Goal: Task Accomplishment & Management: Complete application form

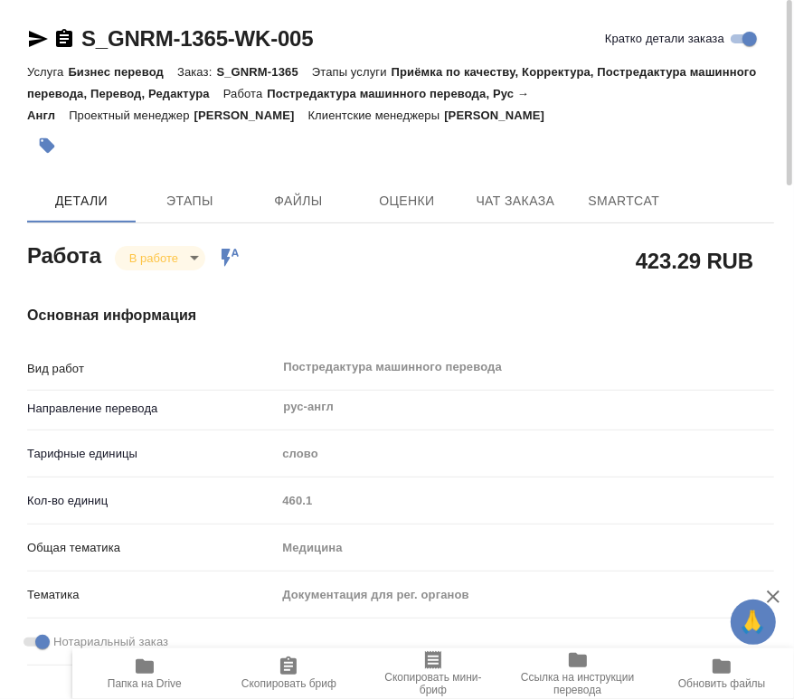
click at [184, 678] on span "Папка на Drive" at bounding box center [144, 673] width 123 height 34
click at [282, 208] on span "Файлы" at bounding box center [298, 201] width 87 height 23
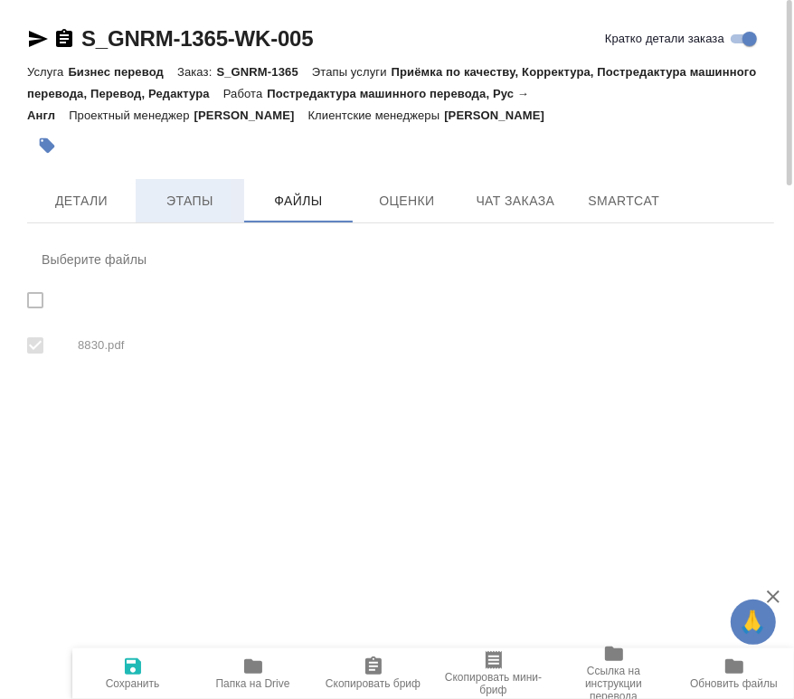
checkbox input "true"
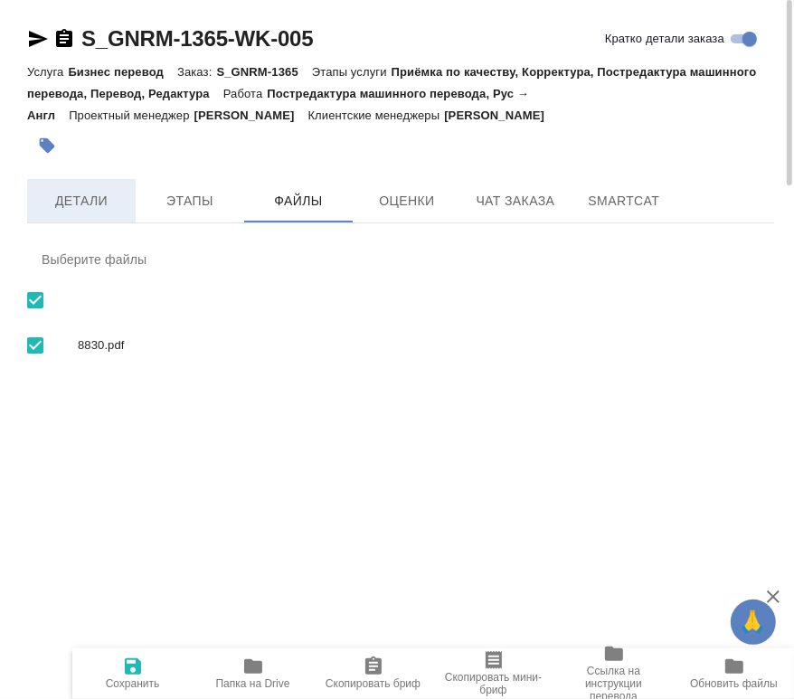
click at [79, 201] on span "Детали" at bounding box center [81, 201] width 87 height 23
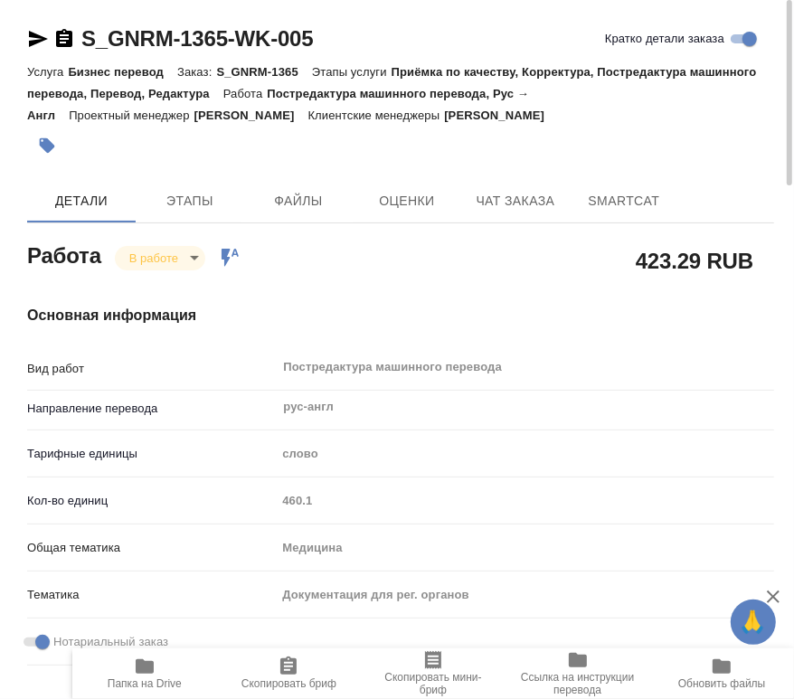
type textarea "x"
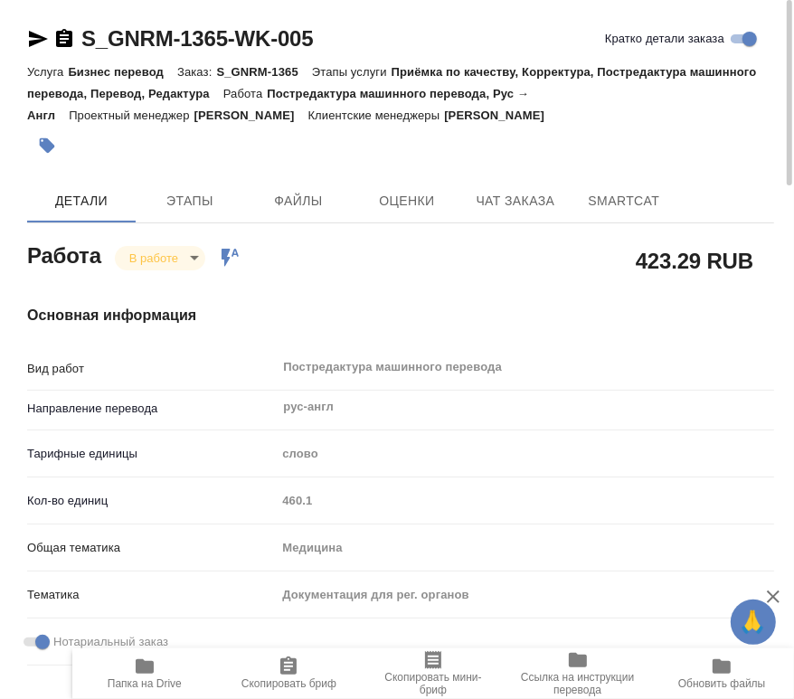
type textarea "x"
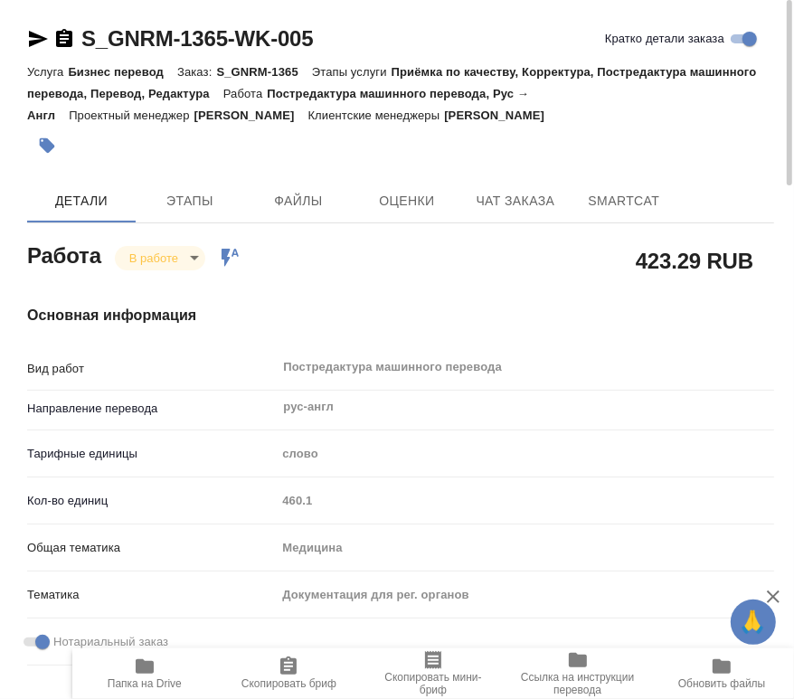
type textarea "x"
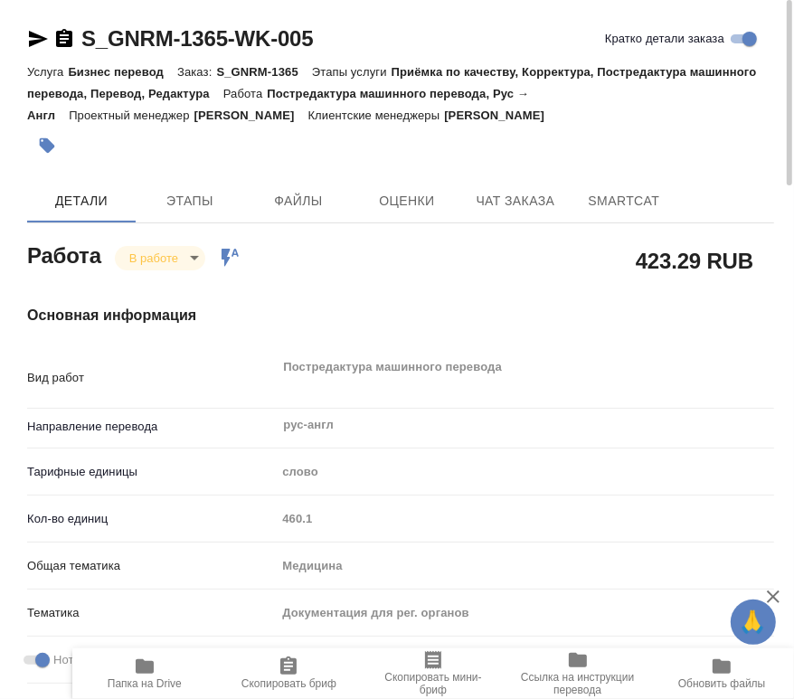
type textarea "x"
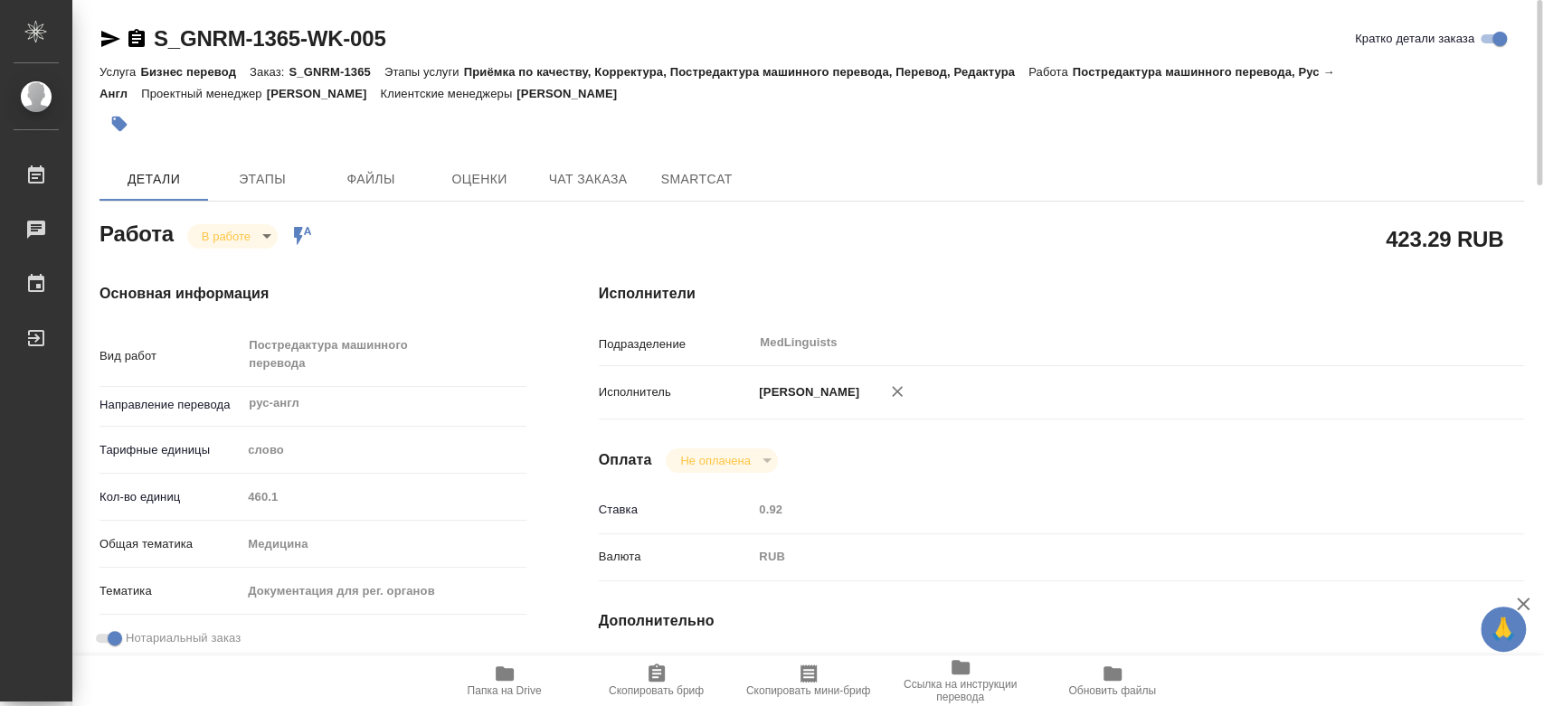
type textarea "x"
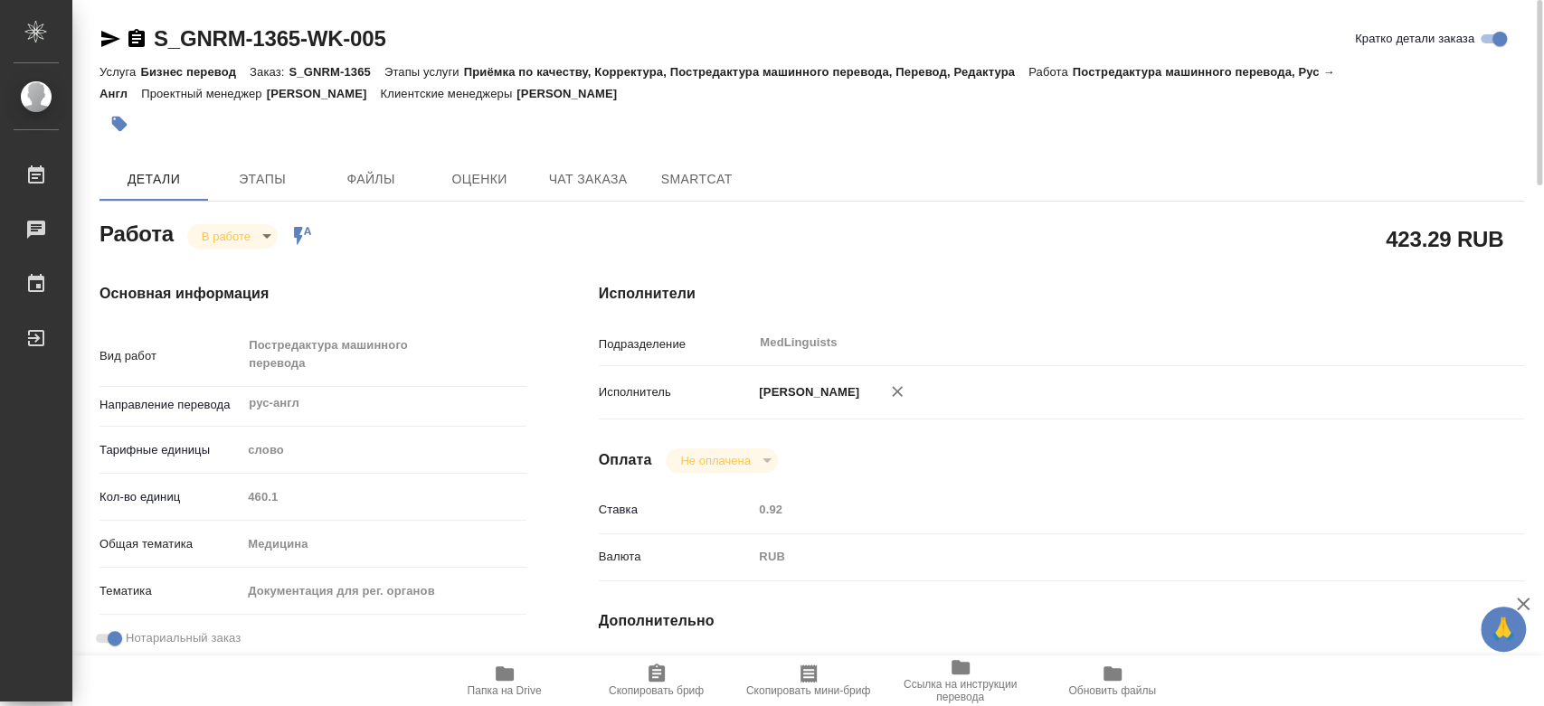
click at [239, 224] on body "🙏 .cls-1 fill:#fff; AWATERA Chernyayeva Tatyana Работы 0 Чаты График Выйти S_GN…" at bounding box center [772, 353] width 1544 height 706
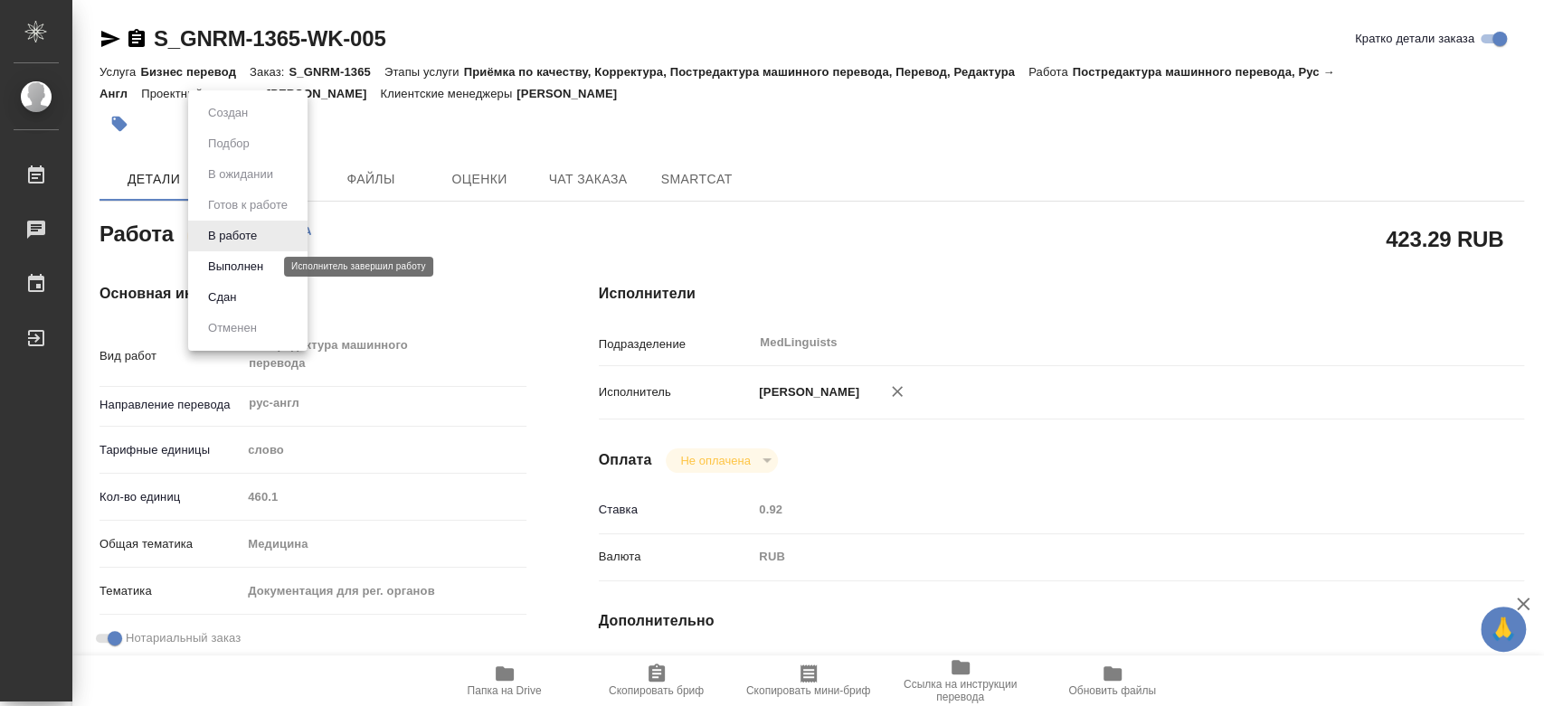
click at [242, 267] on button "Выполнен" at bounding box center [236, 267] width 66 height 20
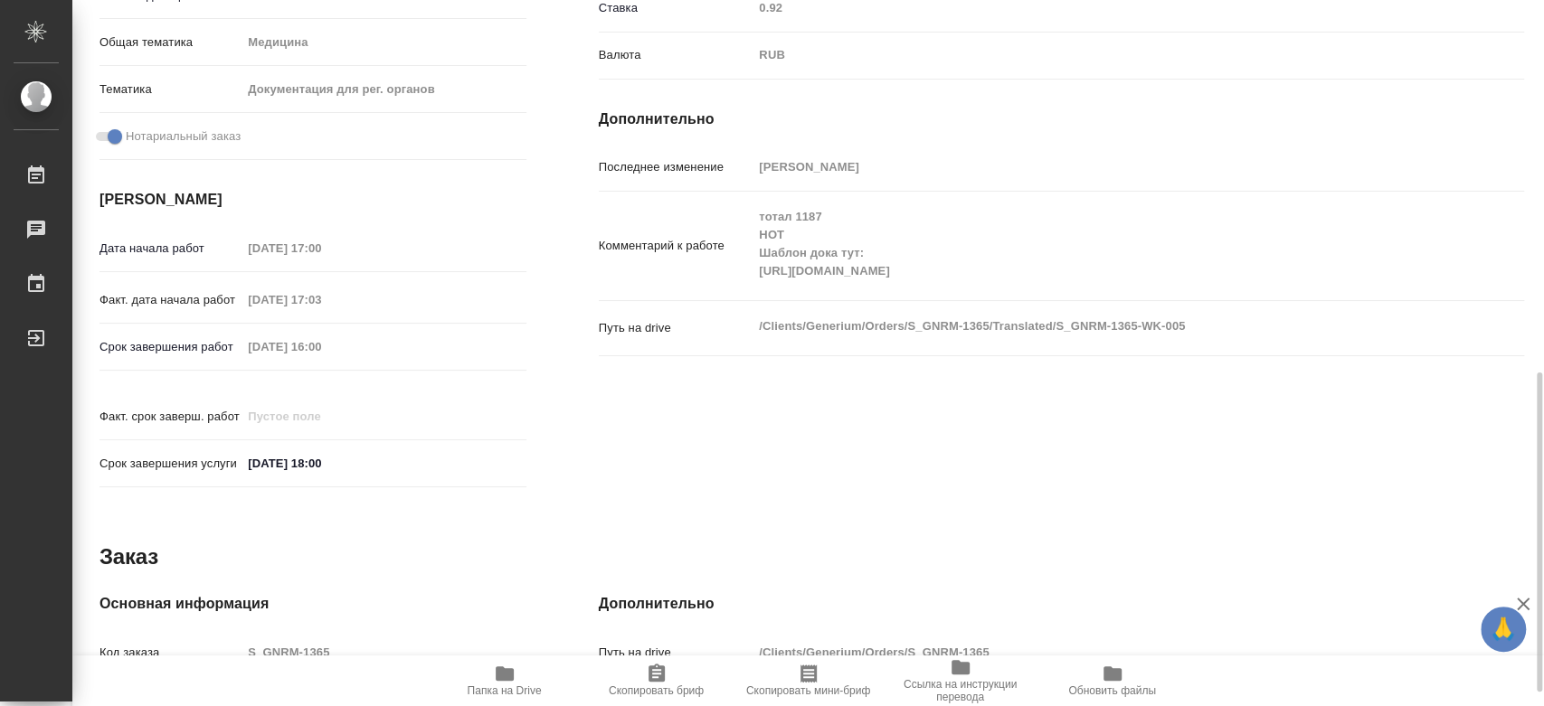
scroll to position [602, 0]
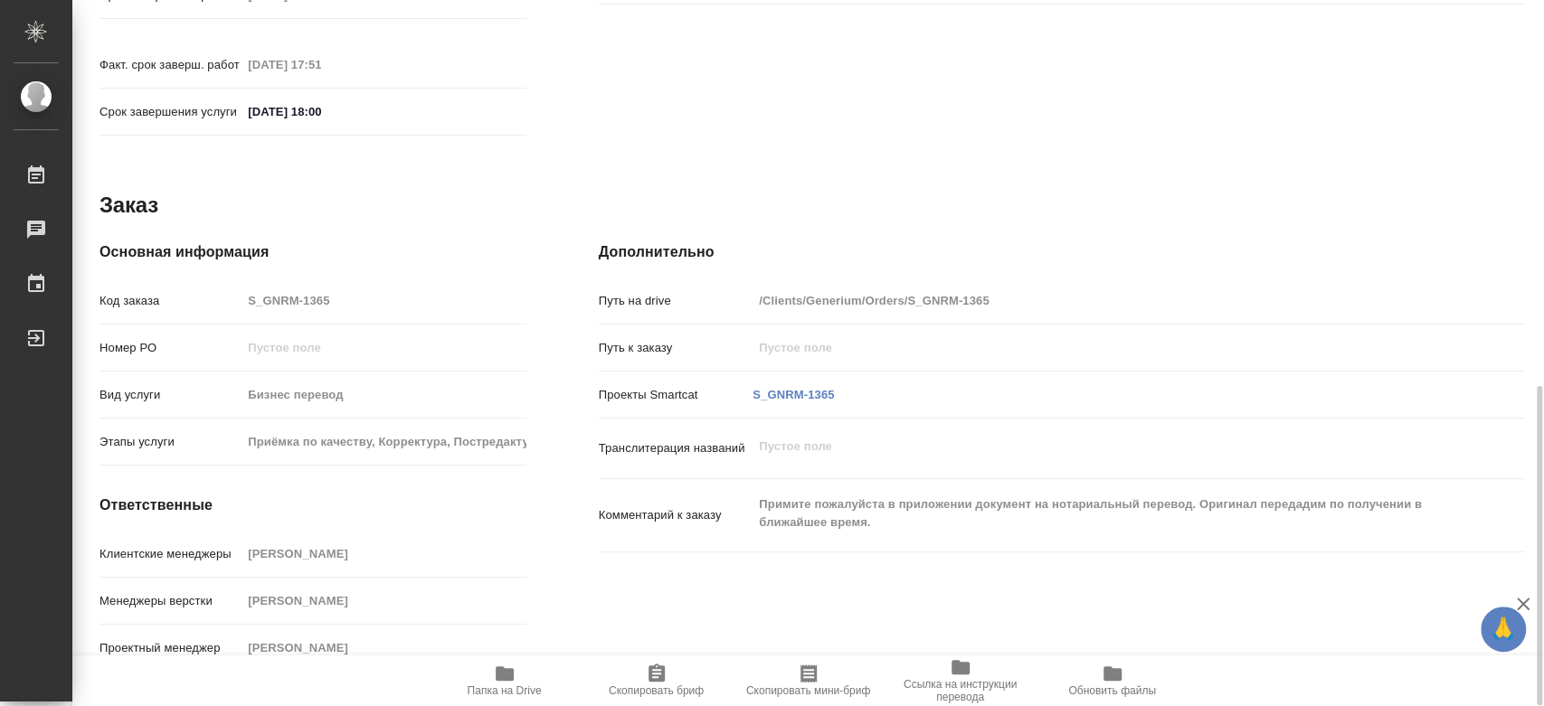
type textarea "x"
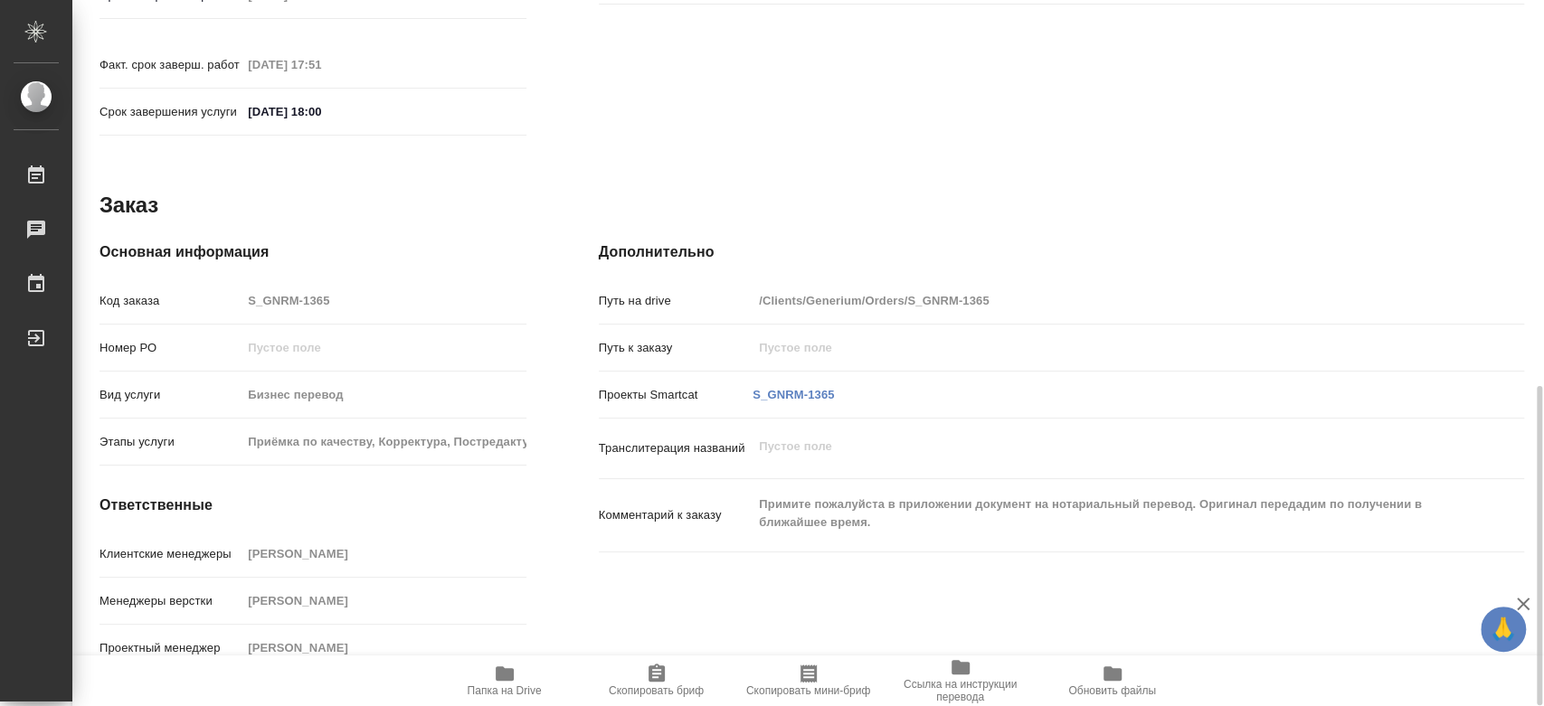
type textarea "x"
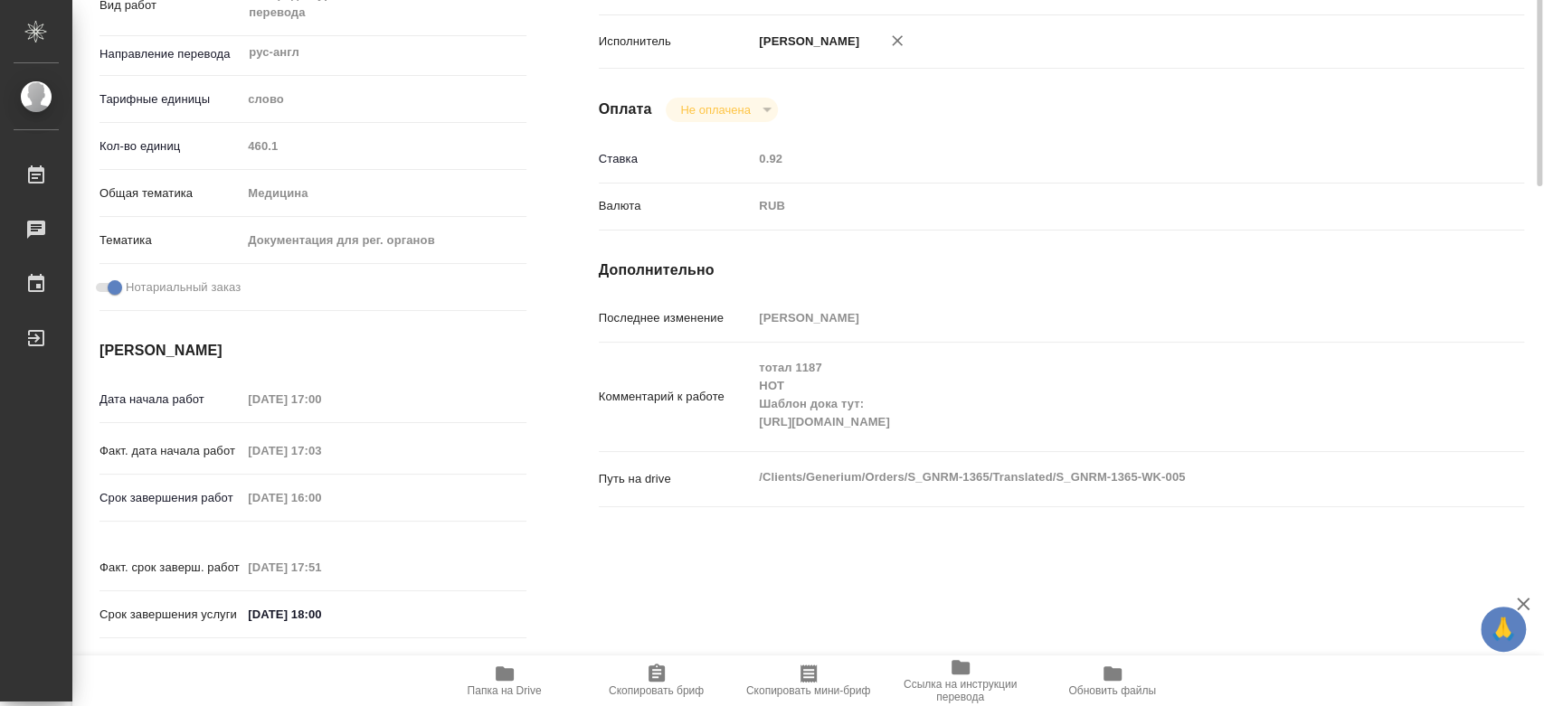
scroll to position [0, 0]
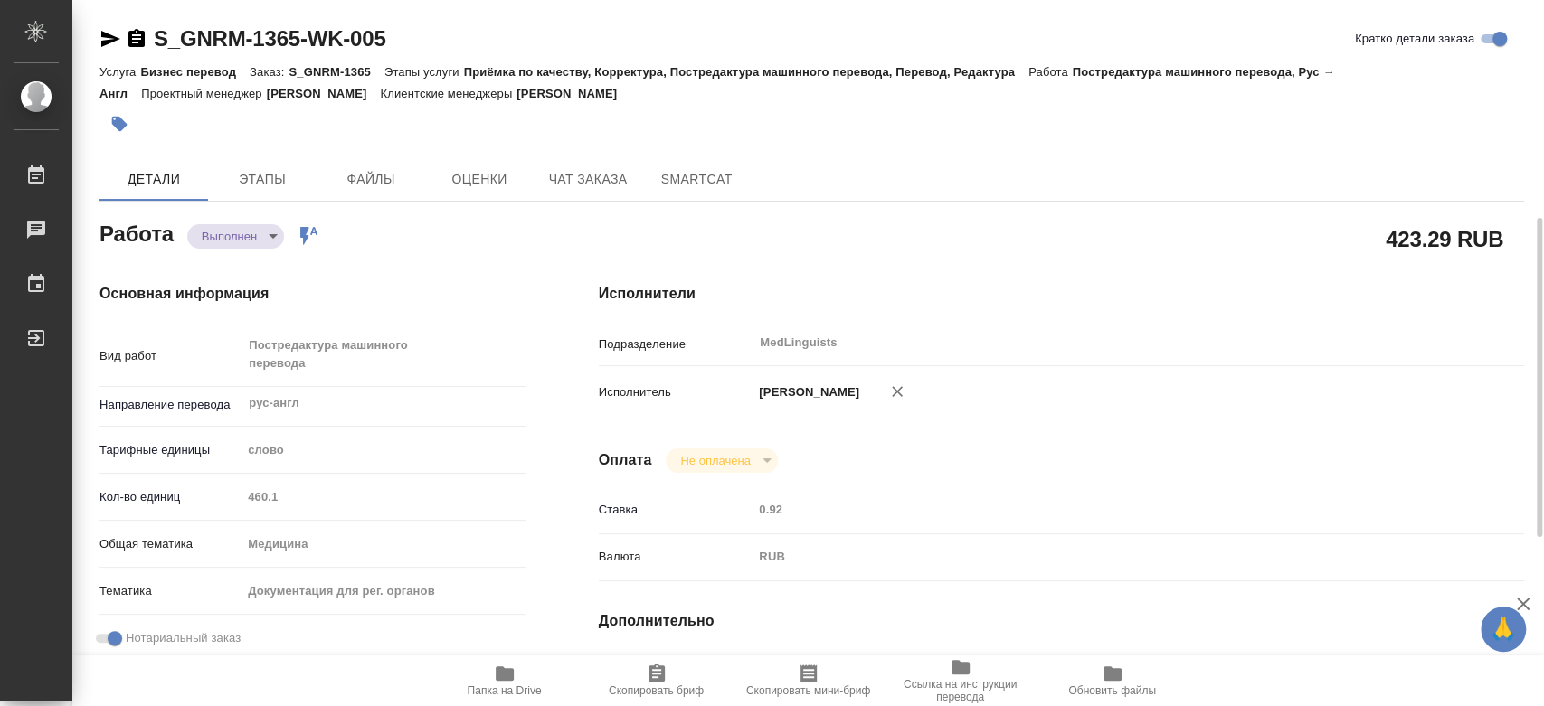
type textarea "x"
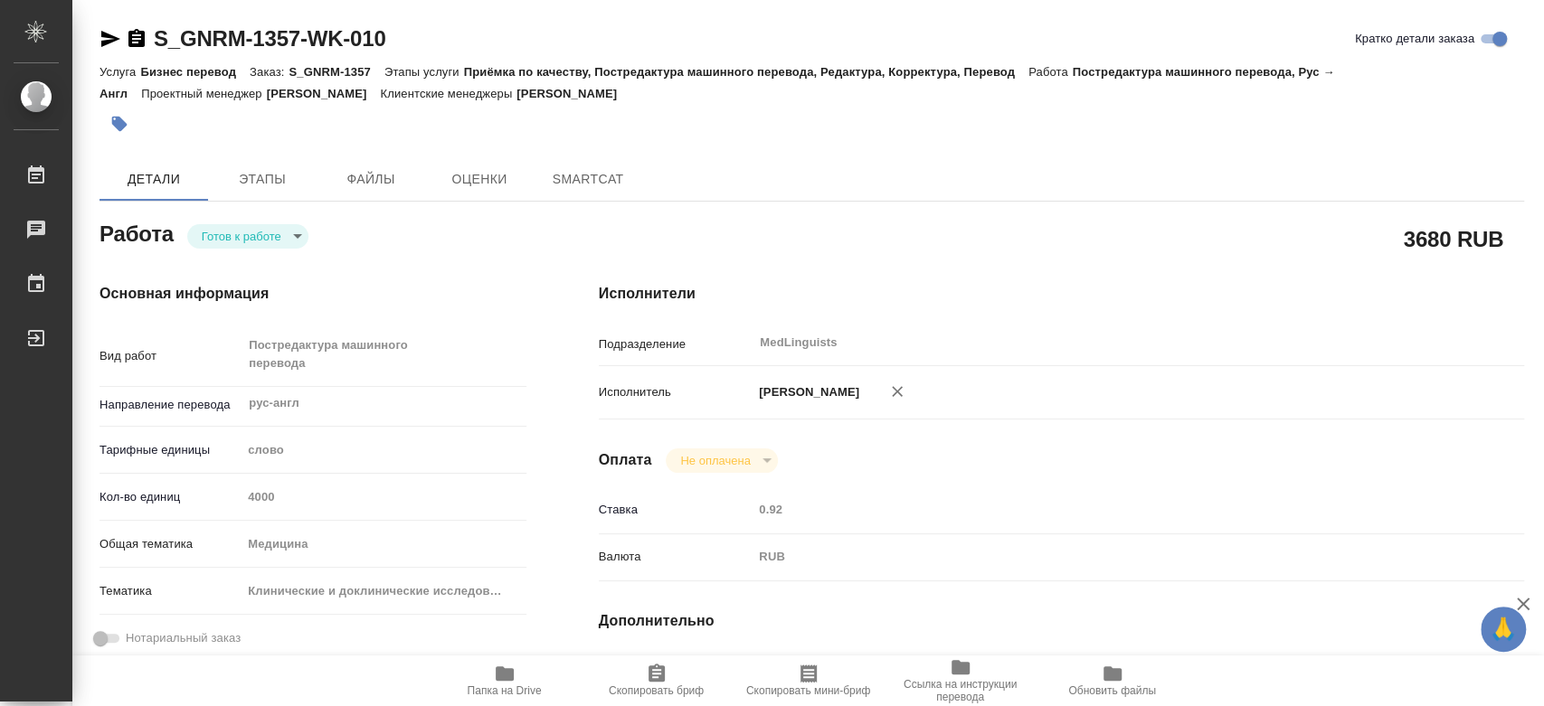
type textarea "x"
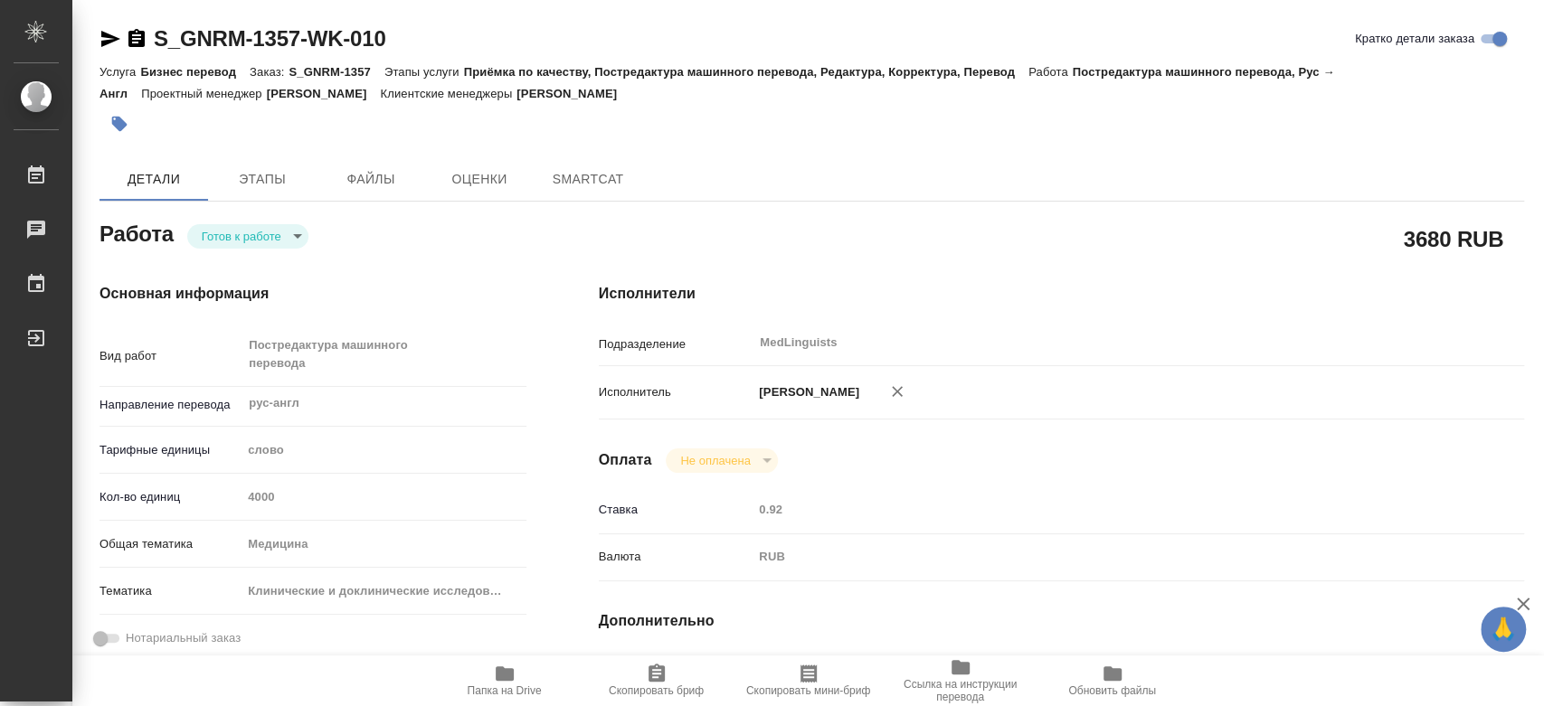
type textarea "x"
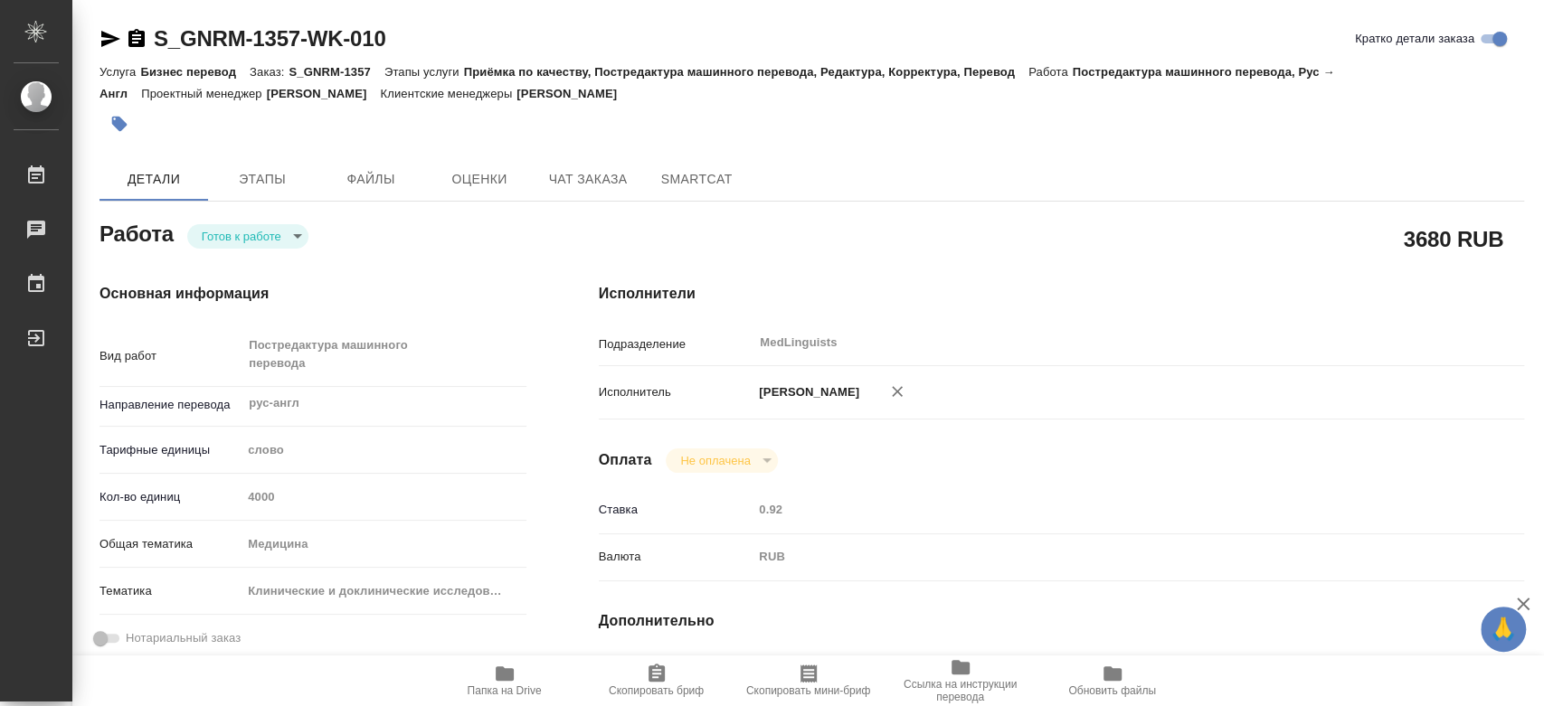
type textarea "x"
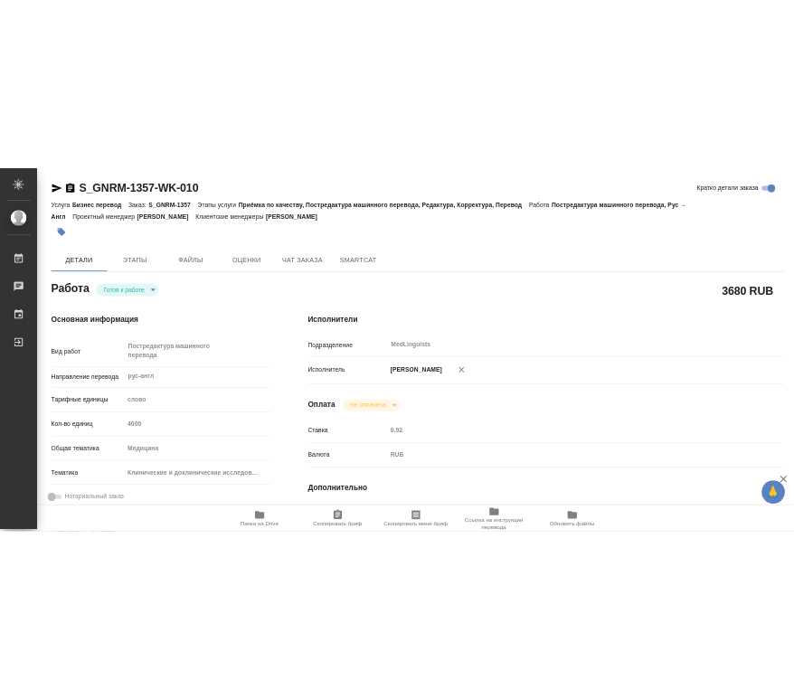
scroll to position [301, 0]
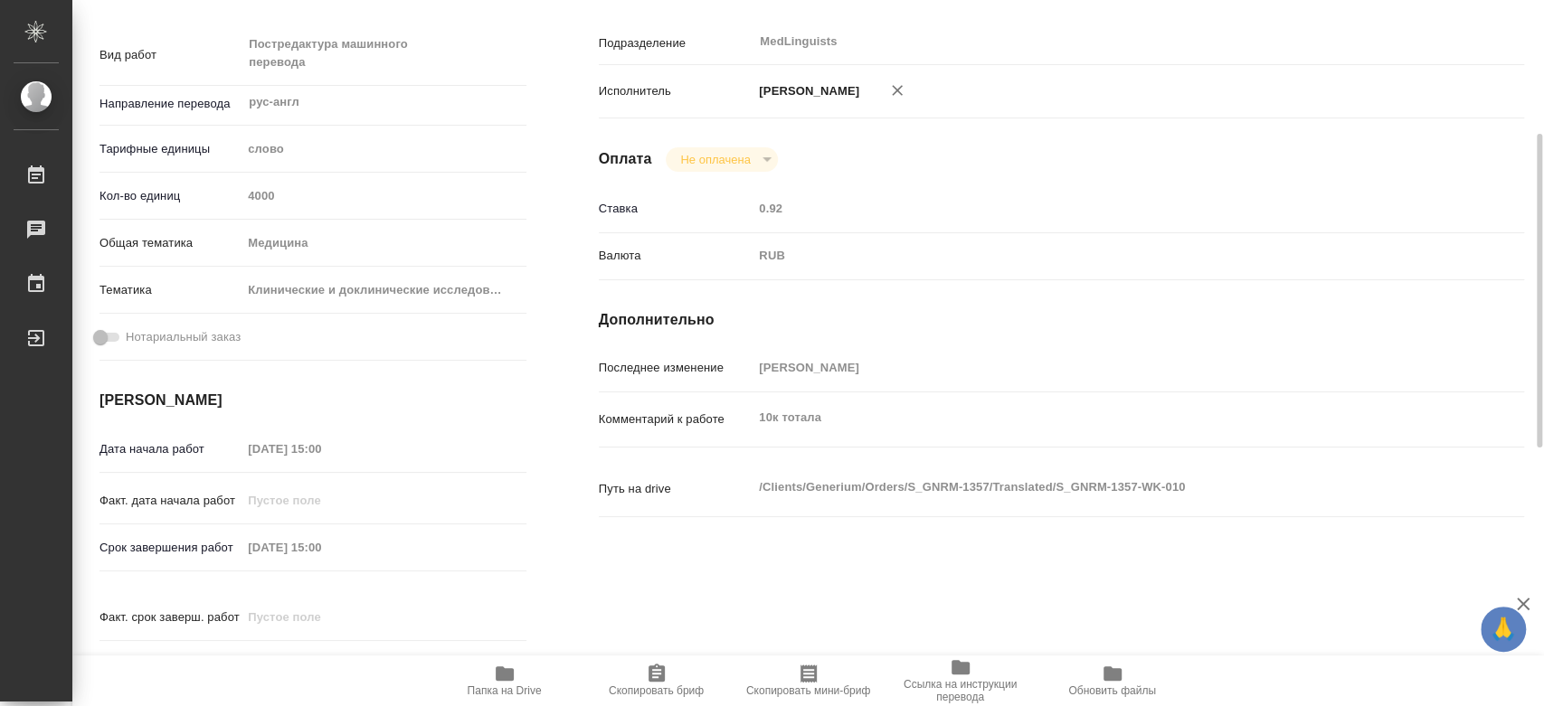
type textarea "x"
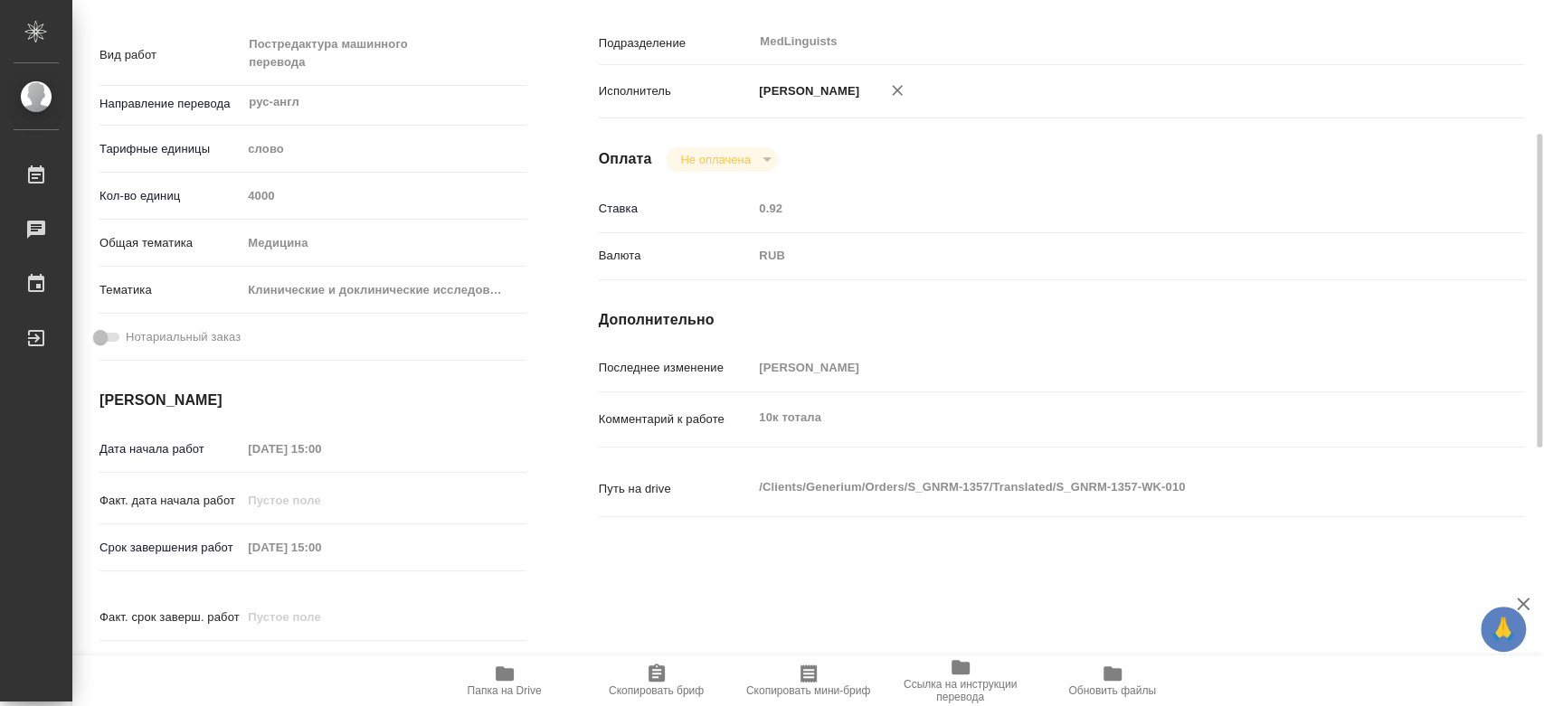
click at [494, 679] on icon "button" at bounding box center [505, 674] width 22 height 22
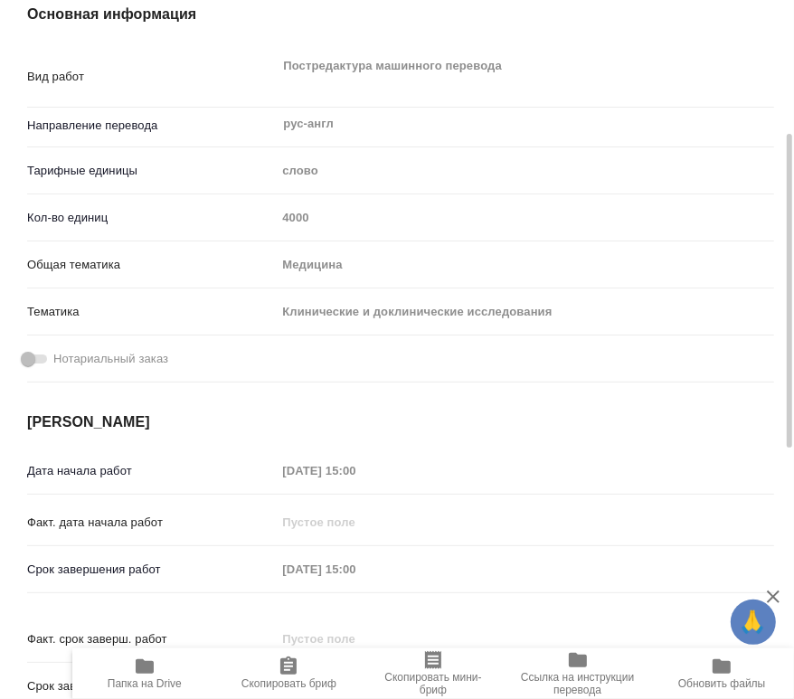
type textarea "x"
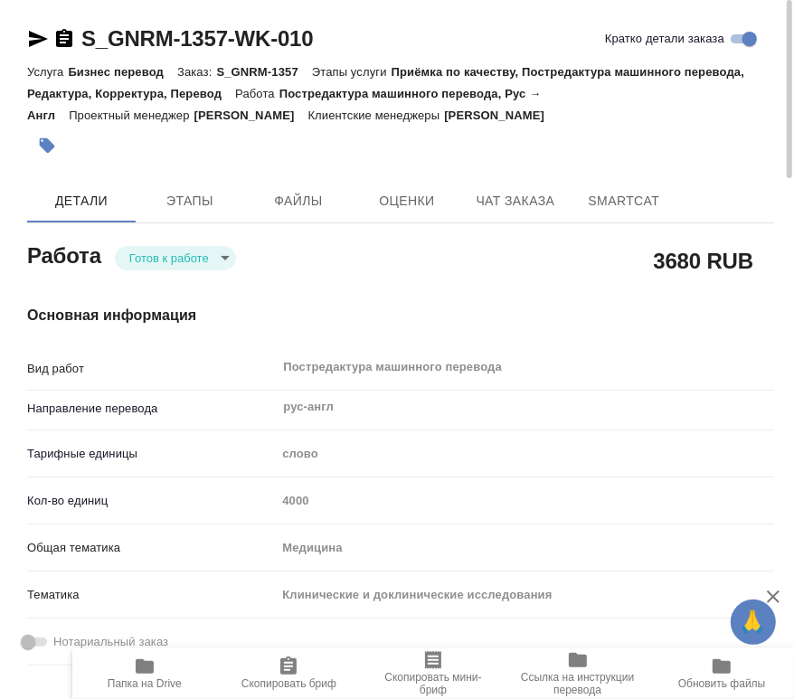
scroll to position [100, 0]
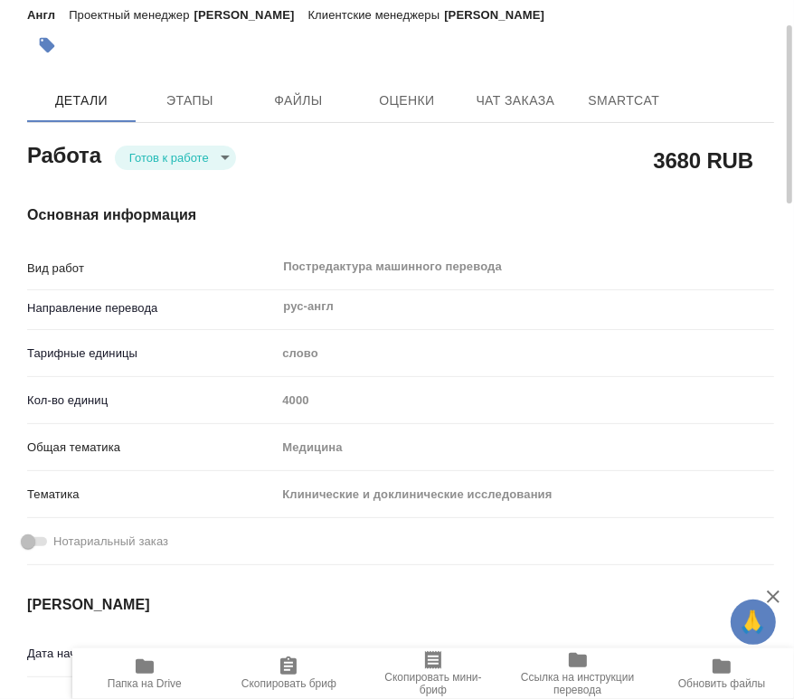
click at [388, 210] on h4 "Основная информация" at bounding box center [400, 215] width 747 height 22
